Goal: Information Seeking & Learning: Learn about a topic

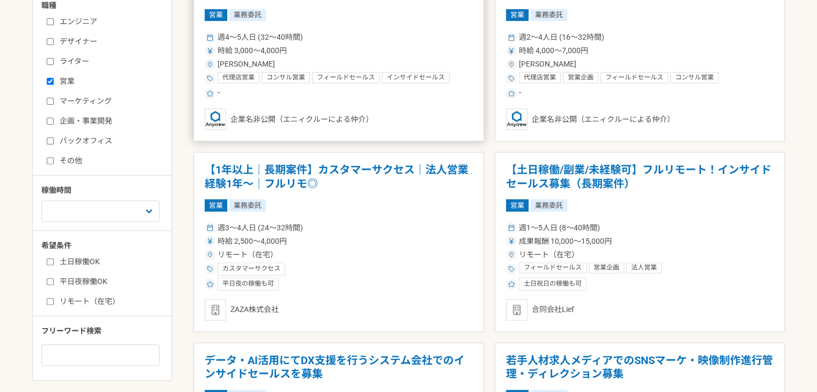
scroll to position [376, 0]
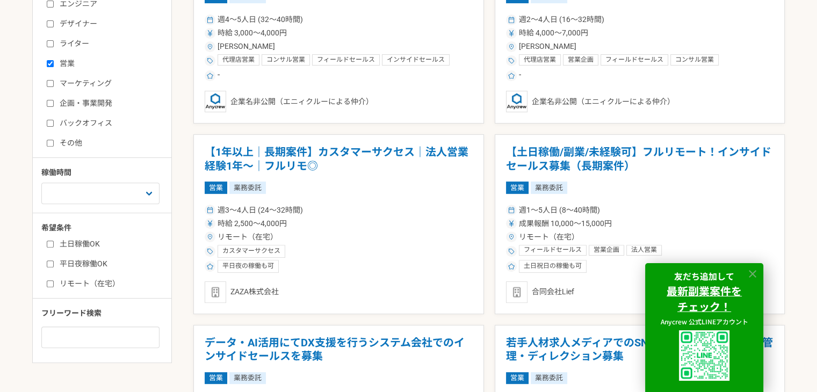
click at [751, 275] on icon at bounding box center [752, 274] width 12 height 12
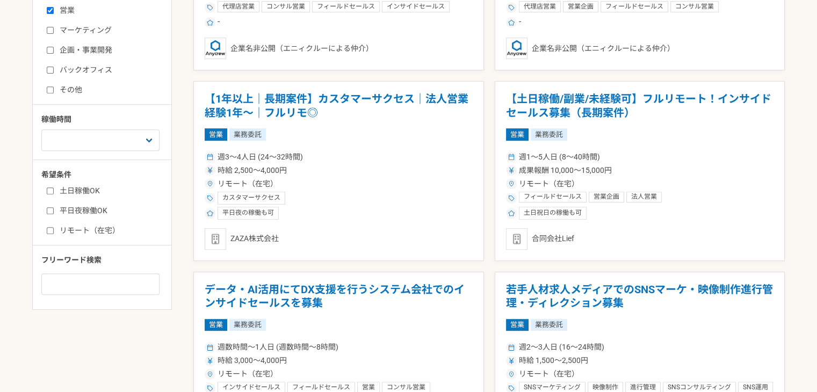
scroll to position [429, 0]
click at [93, 231] on label "リモート（在宅）" at bounding box center [108, 229] width 123 height 11
click at [54, 231] on input "リモート（在宅）" at bounding box center [50, 230] width 7 height 7
checkbox input "true"
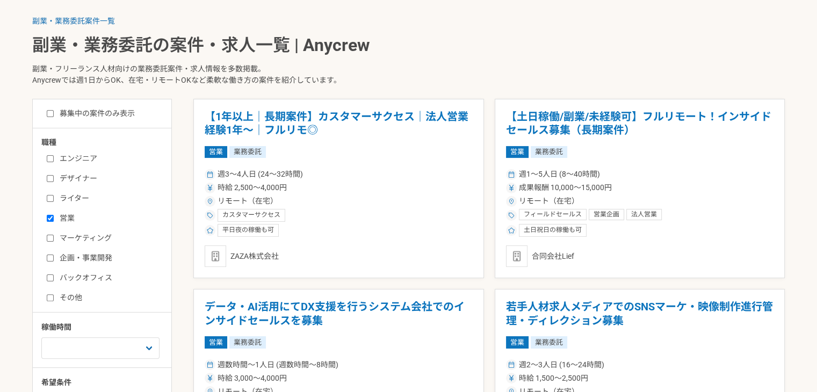
scroll to position [215, 0]
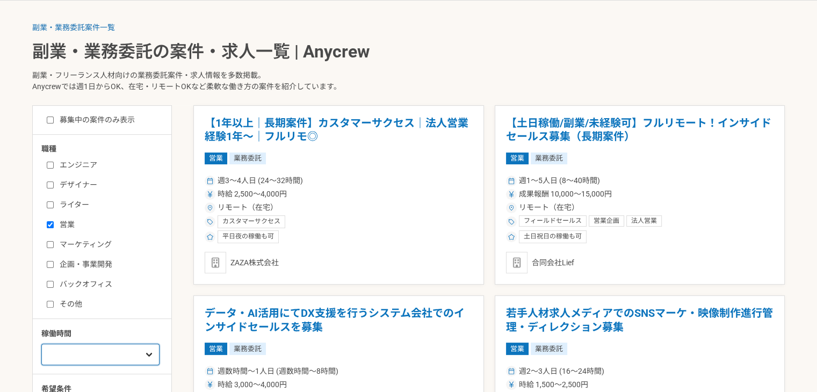
click at [115, 348] on select "週1人日（8時間）以下 週2人日（16時間）以下 週3人日（24時間）以下 週4人日（32時間）以下 週5人日（40時間）以下" at bounding box center [100, 354] width 118 height 21
select select "1"
click at [41, 344] on select "週1人日（8時間）以下 週2人日（16時間）以下 週3人日（24時間）以下 週4人日（32時間）以下 週5人日（40時間）以下" at bounding box center [100, 354] width 118 height 21
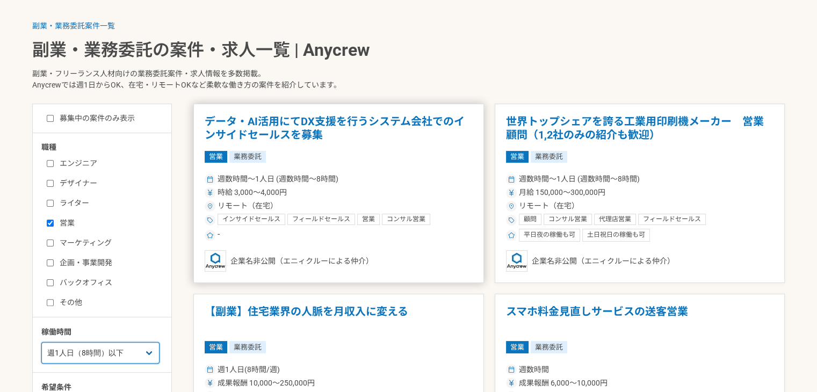
scroll to position [215, 0]
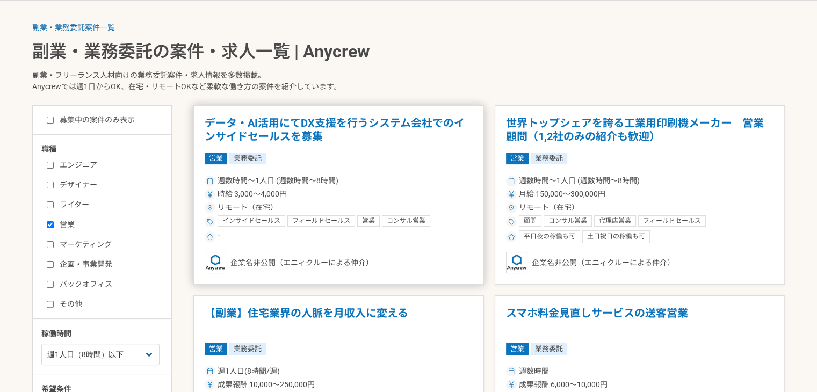
click at [414, 114] on article "データ・AI活用にてDX支援を行うシステム会社でのインサイドセールスを募集 営業 業務委託 週数時間〜1人日 (週数時間〜8時間) 時給 3,000〜4,00…" at bounding box center [338, 195] width 290 height 180
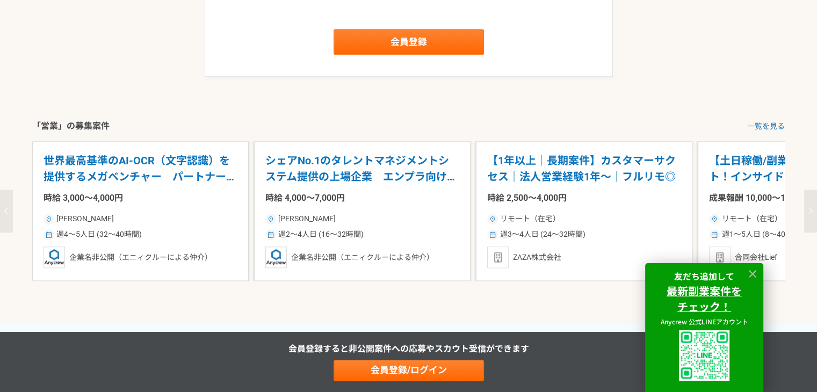
scroll to position [1235, 0]
